Goal: Task Accomplishment & Management: Use online tool/utility

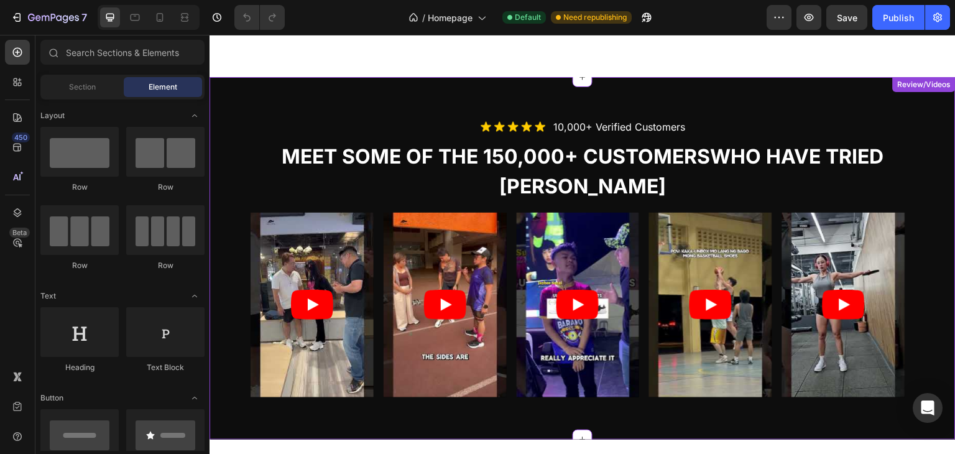
scroll to position [1658, 0]
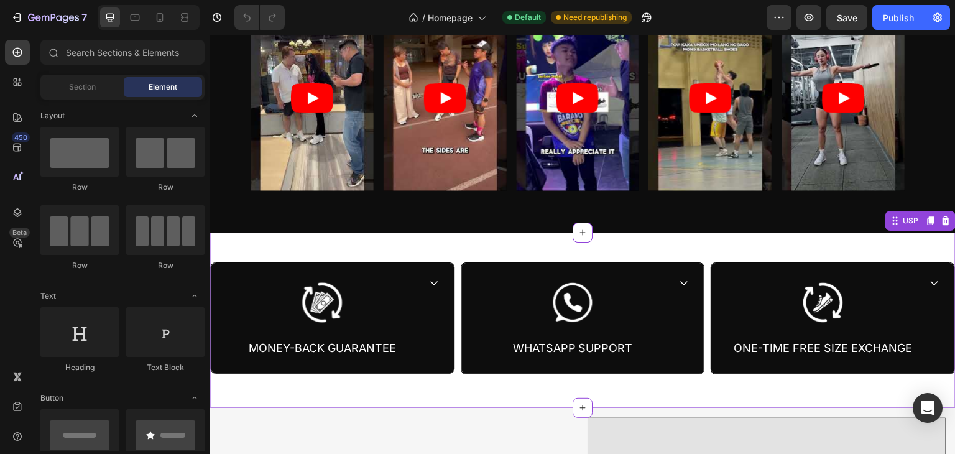
click at [318, 300] on rect at bounding box center [322, 302] width 49 height 49
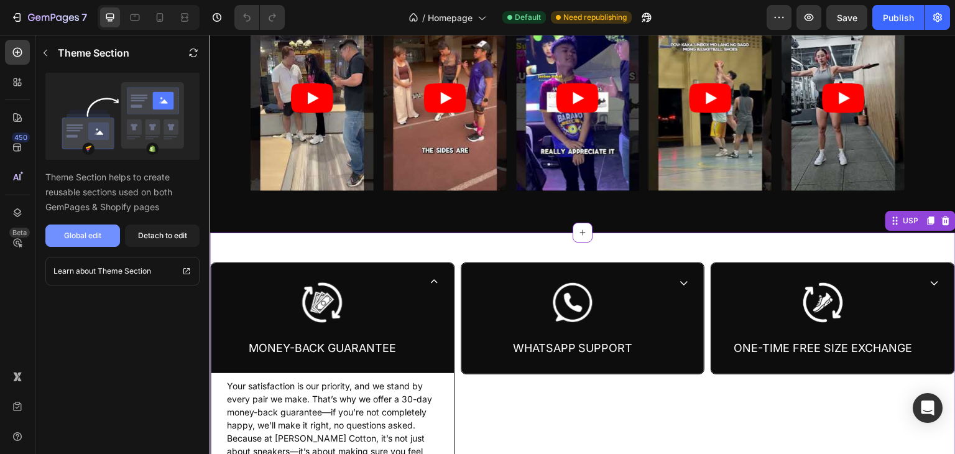
click at [89, 235] on div "Global edit" at bounding box center [82, 235] width 37 height 11
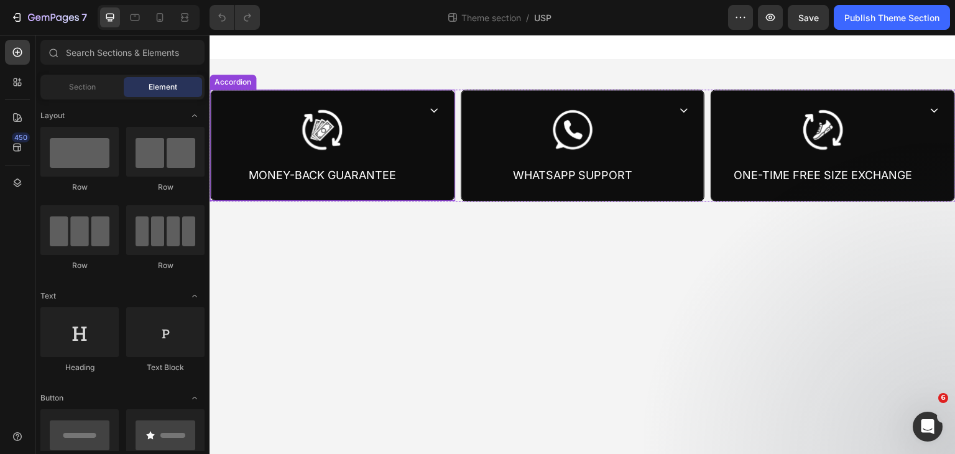
click at [317, 130] on rect at bounding box center [322, 129] width 49 height 49
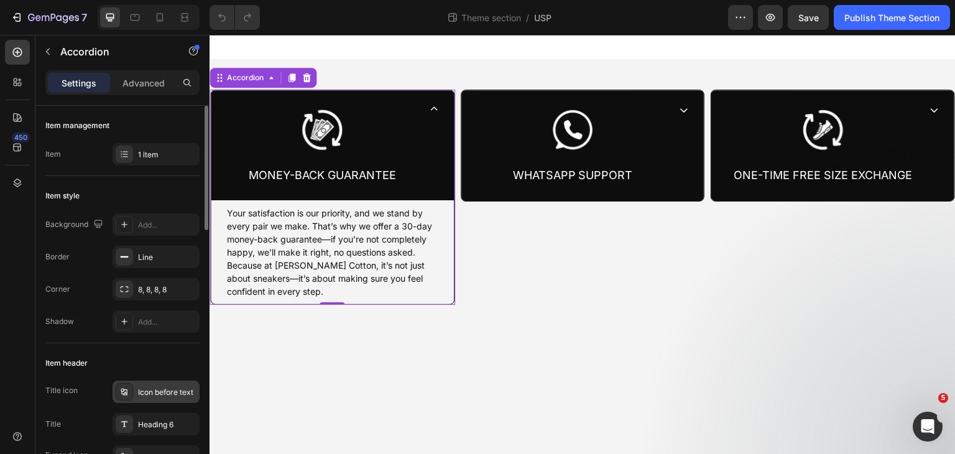
click at [160, 390] on div "Icon before text" at bounding box center [167, 392] width 58 height 11
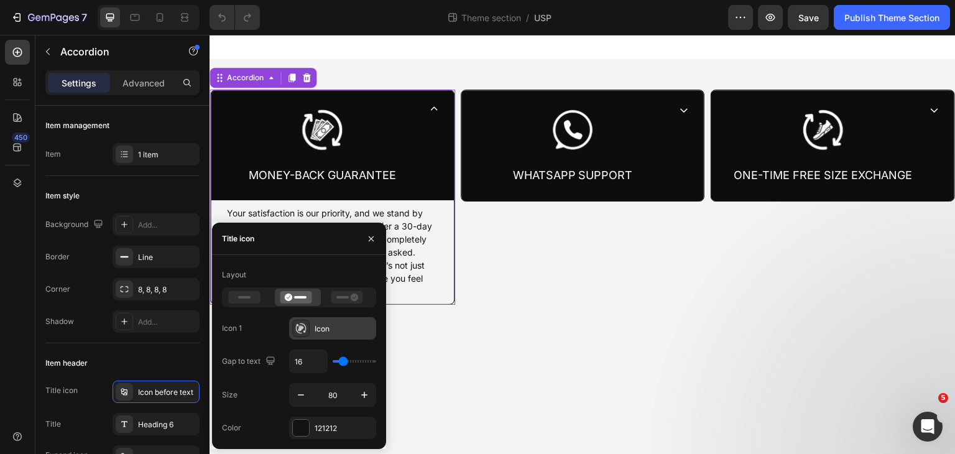
click at [321, 325] on div "Icon" at bounding box center [344, 328] width 58 height 11
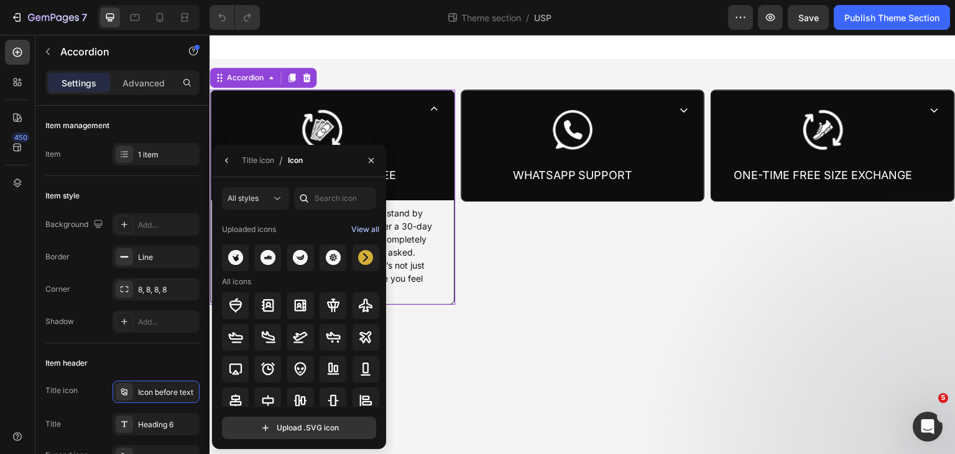
click at [358, 230] on div "View all" at bounding box center [365, 229] width 28 height 15
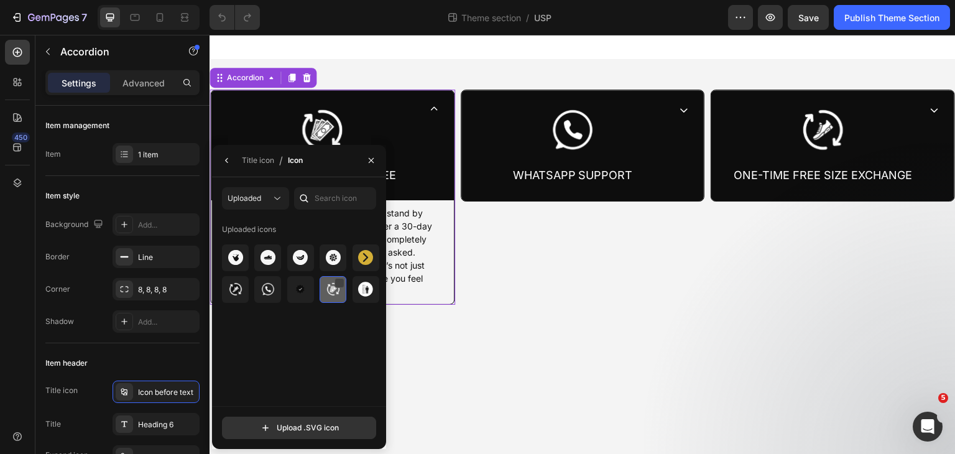
click at [341, 278] on div at bounding box center [340, 283] width 10 height 10
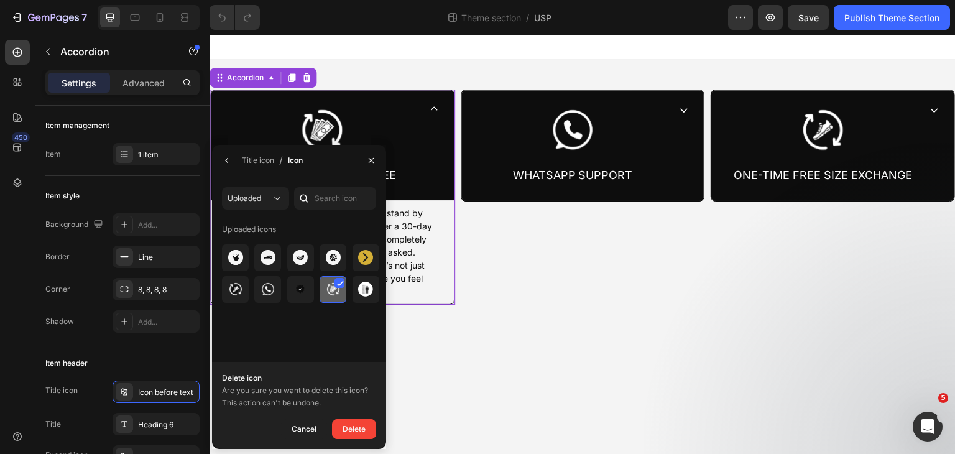
click at [341, 278] on div at bounding box center [340, 283] width 10 height 10
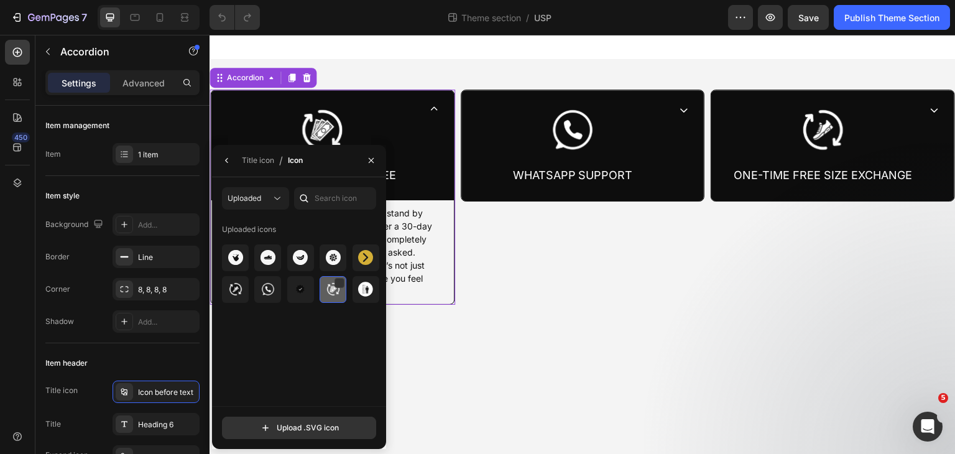
click at [328, 290] on img at bounding box center [333, 289] width 15 height 15
